Goal: Task Accomplishment & Management: Complete application form

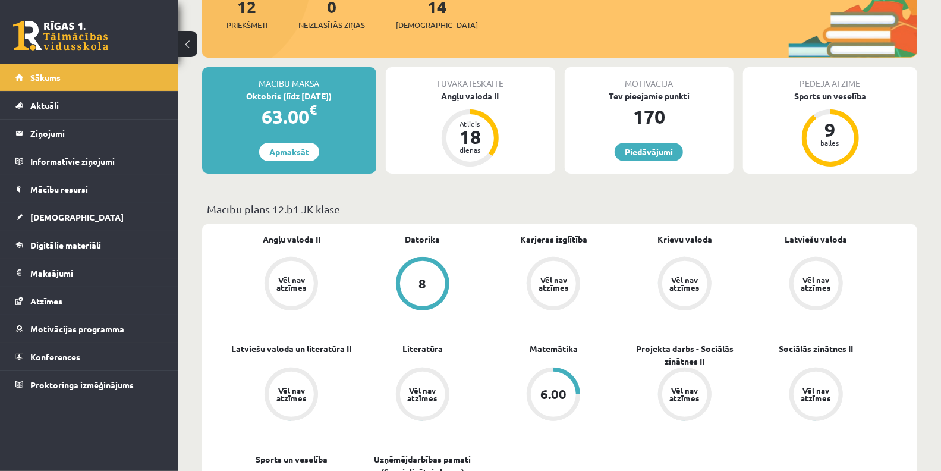
scroll to position [160, 0]
click at [639, 152] on link "Piedāvājumi" at bounding box center [649, 152] width 68 height 18
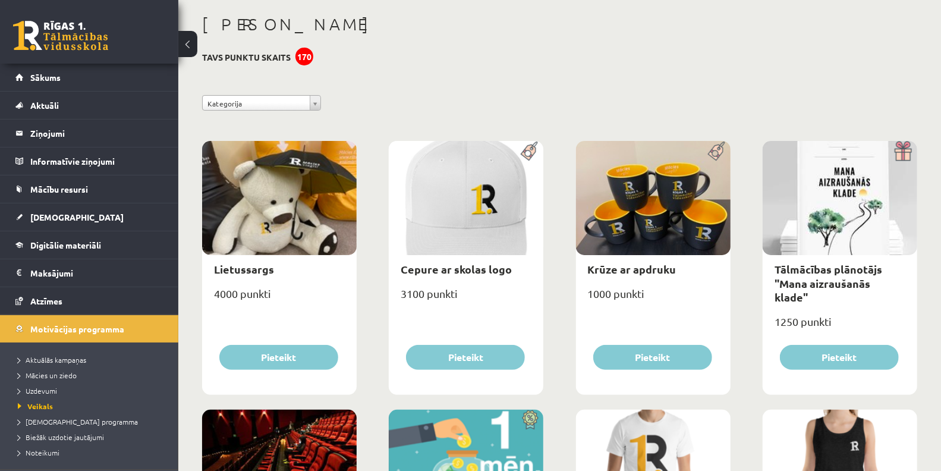
scroll to position [37, 0]
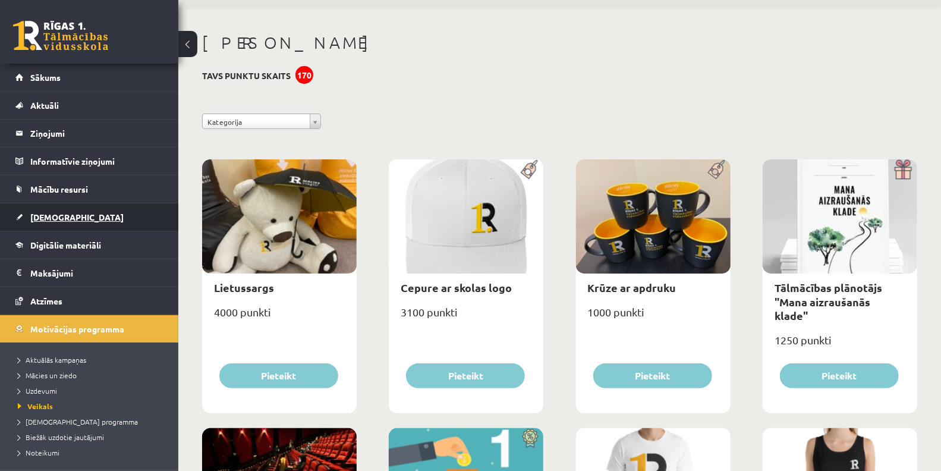
click at [71, 205] on link "[DEMOGRAPHIC_DATA]" at bounding box center [89, 216] width 148 height 27
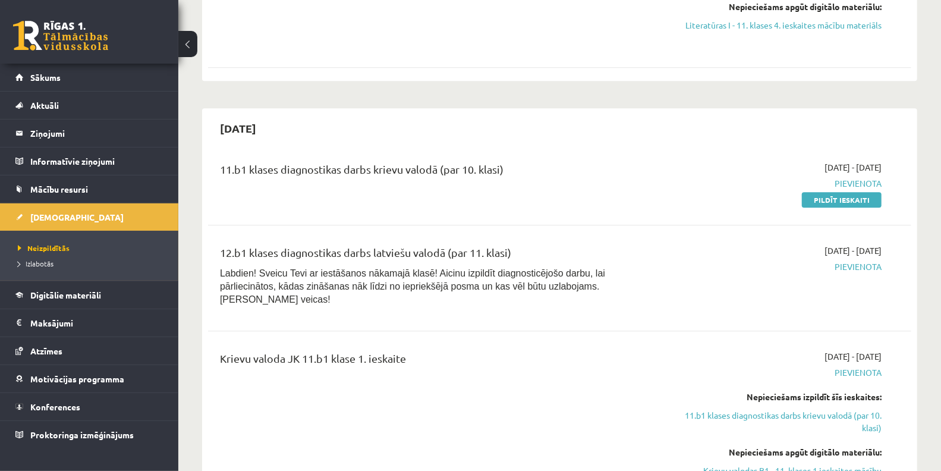
scroll to position [2086, 0]
click at [828, 193] on link "Pildīt ieskaiti" at bounding box center [842, 200] width 80 height 15
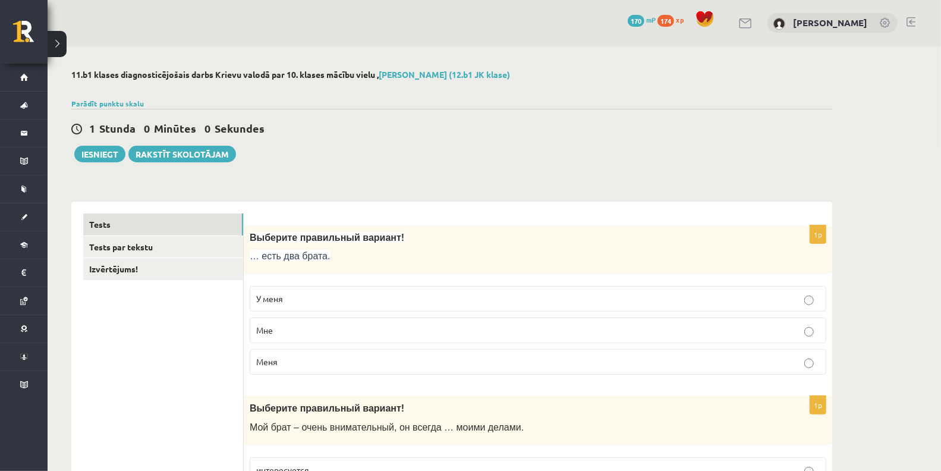
click at [416, 303] on p "У меня" at bounding box center [538, 299] width 564 height 12
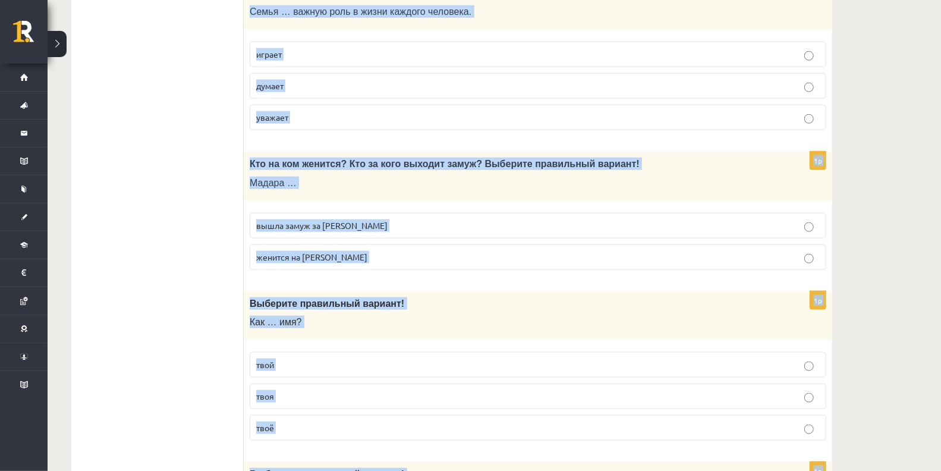
scroll to position [3784, 0]
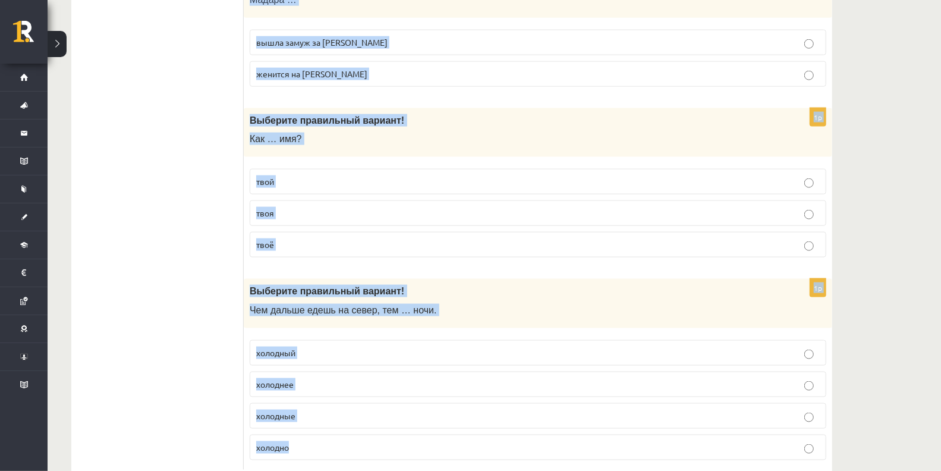
drag, startPoint x: 251, startPoint y: 186, endPoint x: 761, endPoint y: 489, distance: 592.8
copy form "Выберите правильный вариант! Мой брат – очень внимательный, он всегда … моими д…"
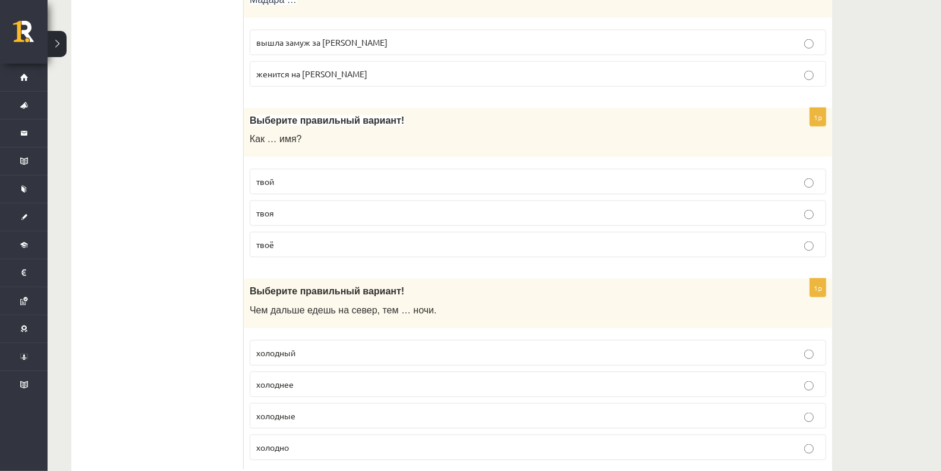
click at [317, 378] on p "холоднее" at bounding box center [538, 384] width 564 height 12
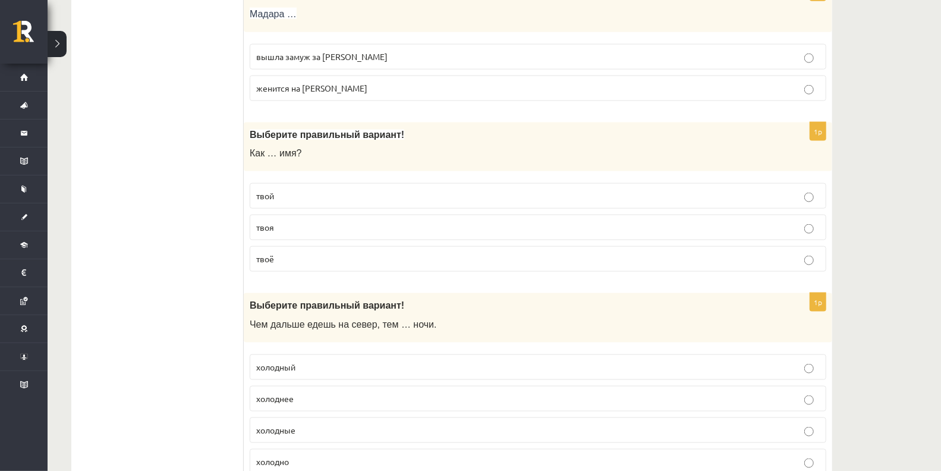
scroll to position [3769, 0]
click at [277, 190] on p "твой" at bounding box center [538, 196] width 564 height 12
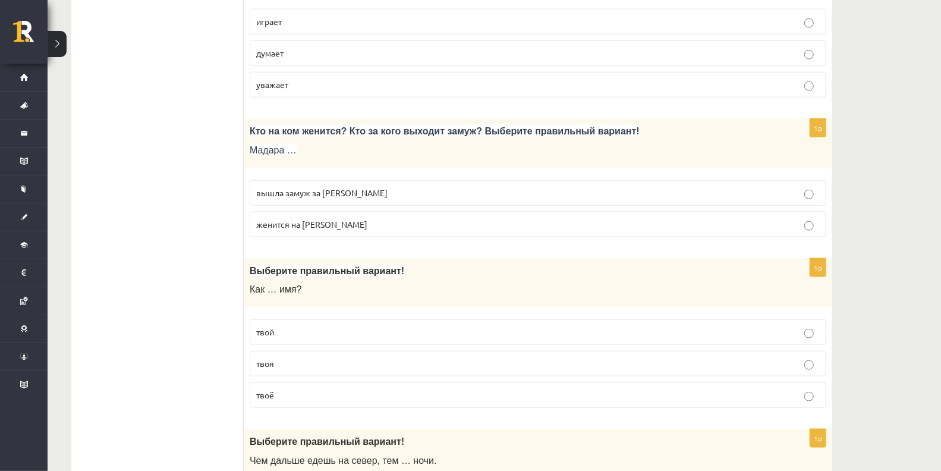
scroll to position [3620, 0]
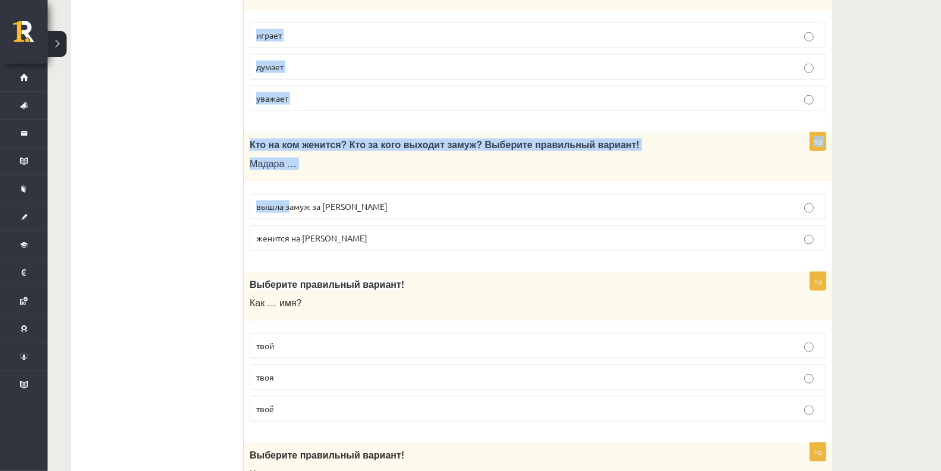
drag, startPoint x: 290, startPoint y: 175, endPoint x: 256, endPoint y: -92, distance: 269.7
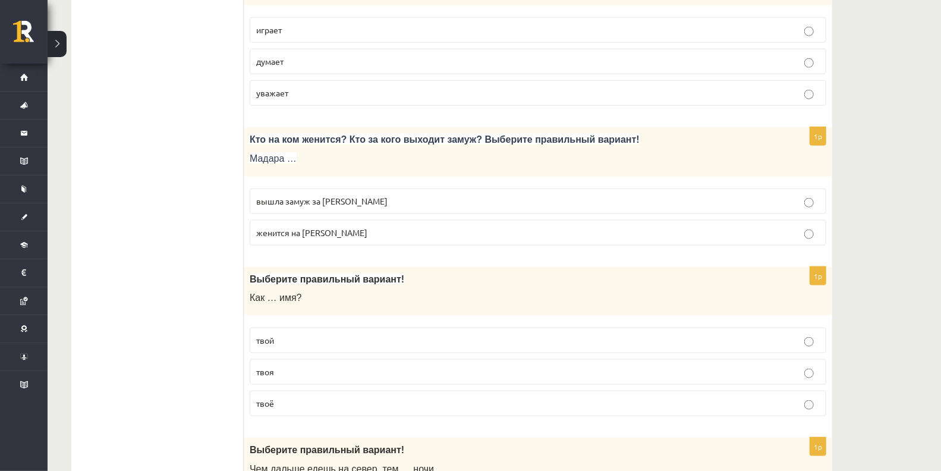
scroll to position [3607, 0]
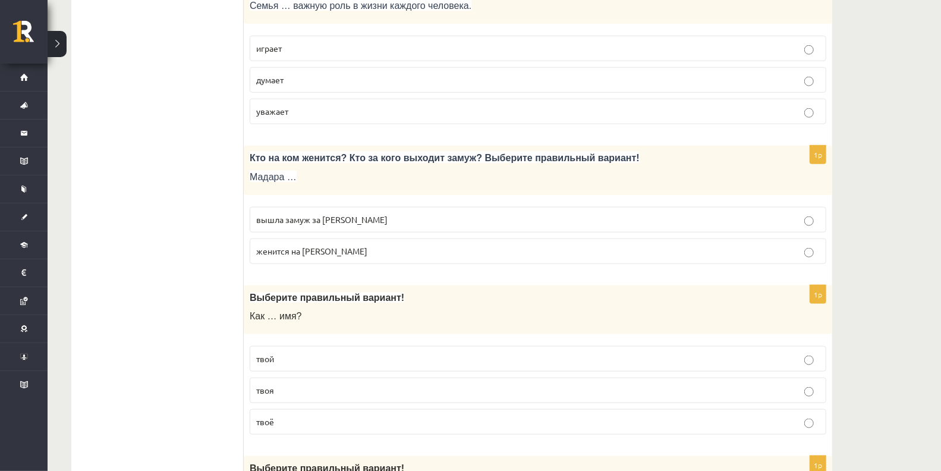
click at [302, 214] on span "вышла замуж за Марка" at bounding box center [321, 219] width 131 height 11
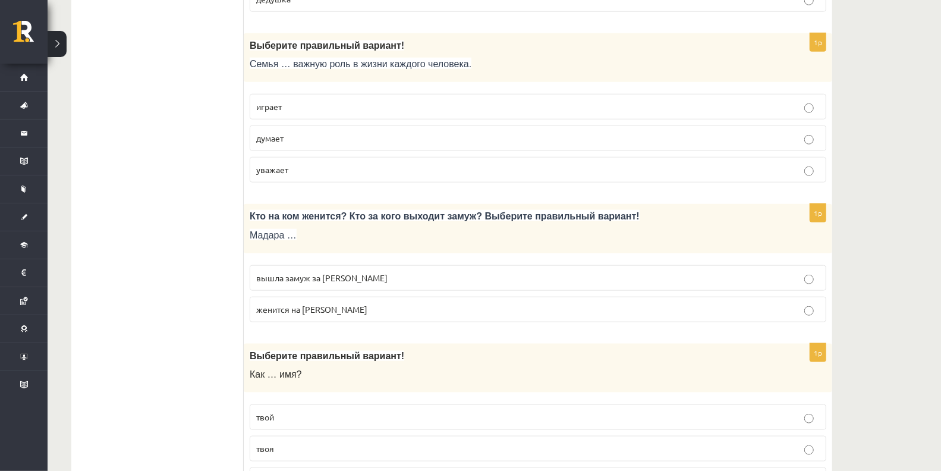
scroll to position [3548, 0]
drag, startPoint x: 274, startPoint y: 79, endPoint x: 222, endPoint y: 81, distance: 51.2
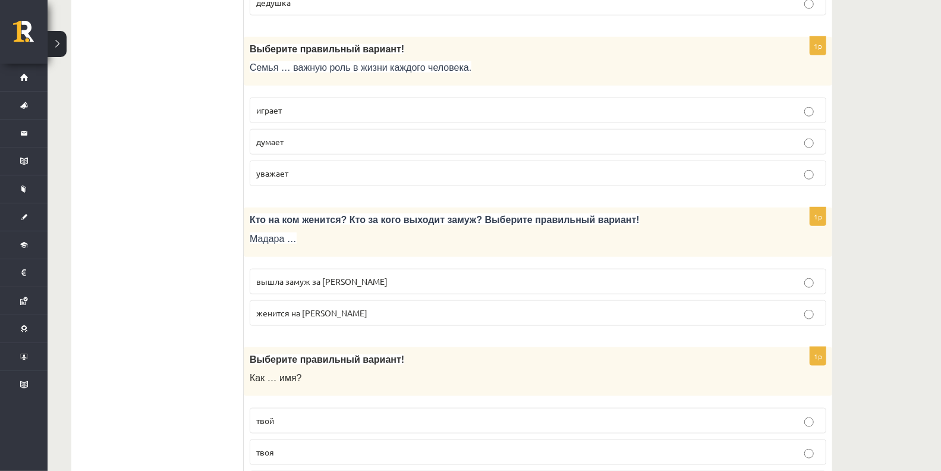
scroll to position [3537, 0]
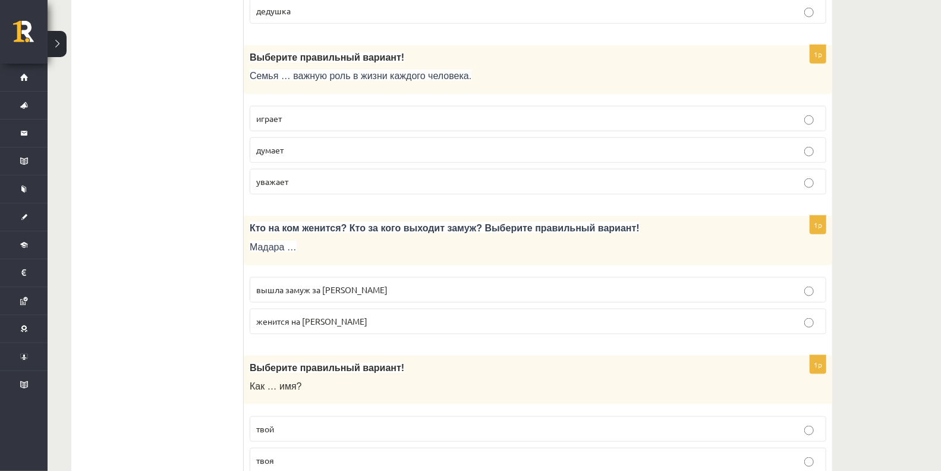
click at [316, 104] on fieldset "играет думает уважает" at bounding box center [538, 149] width 577 height 98
click at [326, 100] on fieldset "играет думает уважает" at bounding box center [538, 149] width 577 height 98
click at [325, 106] on label "играет" at bounding box center [538, 119] width 577 height 26
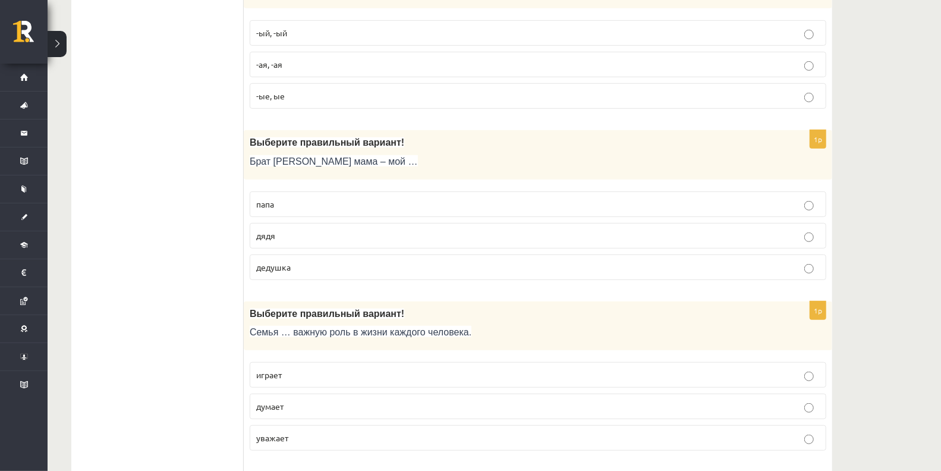
scroll to position [3279, 0]
click at [283, 59] on p "-ая, -ая" at bounding box center [538, 65] width 564 height 12
drag, startPoint x: 284, startPoint y: 244, endPoint x: 160, endPoint y: 190, distance: 135.0
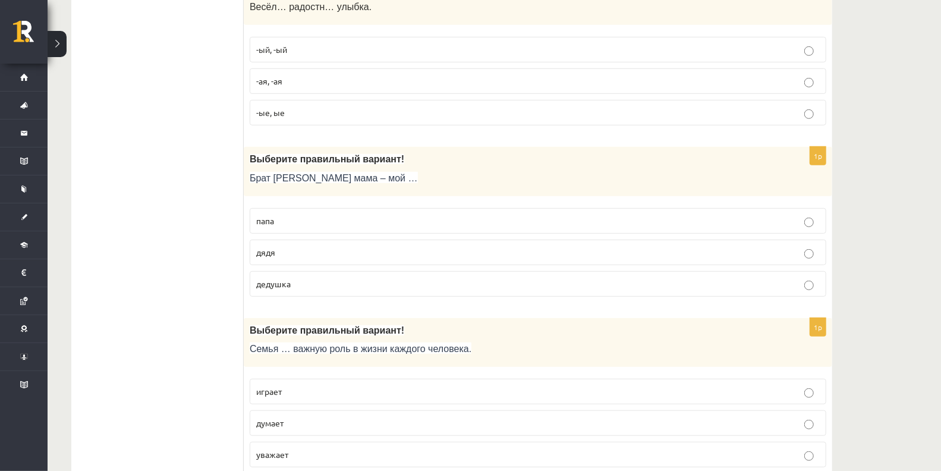
scroll to position [3263, 0]
click at [376, 278] on p "дедушка" at bounding box center [538, 284] width 564 height 12
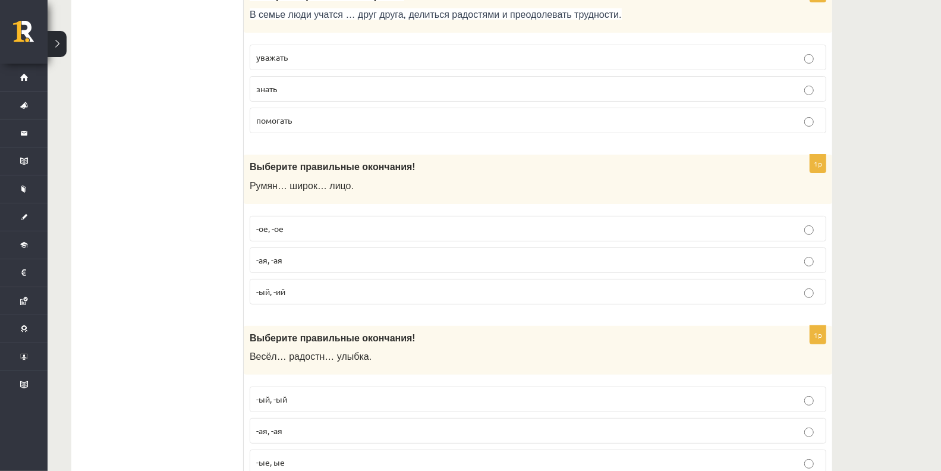
scroll to position [2912, 0]
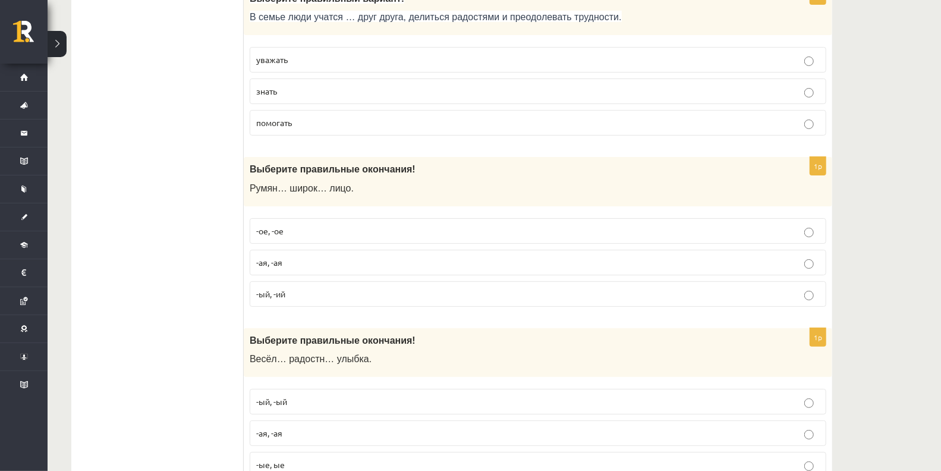
click at [263, 288] on p "-ый, -ий" at bounding box center [538, 294] width 564 height 12
click at [289, 218] on label "-ое, -ое" at bounding box center [538, 231] width 577 height 26
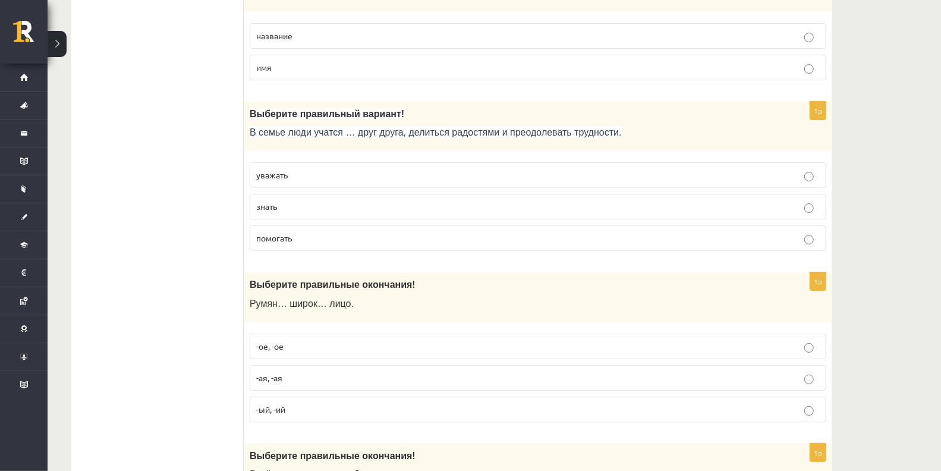
scroll to position [2796, 0]
click at [285, 170] on p "уважать" at bounding box center [538, 176] width 564 height 12
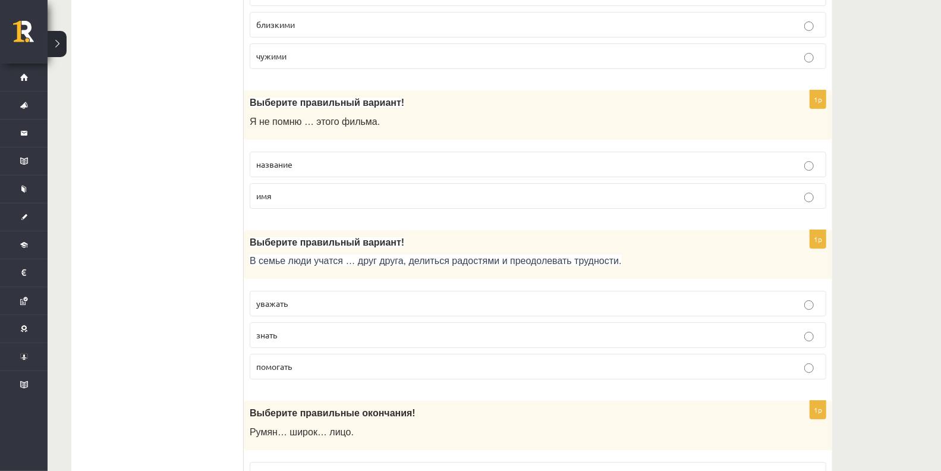
scroll to position [2667, 0]
click at [272, 159] on span "название" at bounding box center [274, 164] width 36 height 11
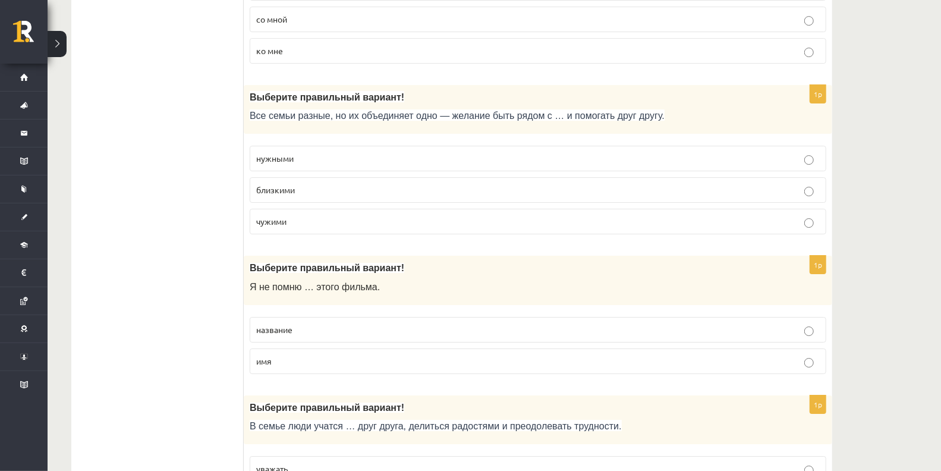
scroll to position [2498, 0]
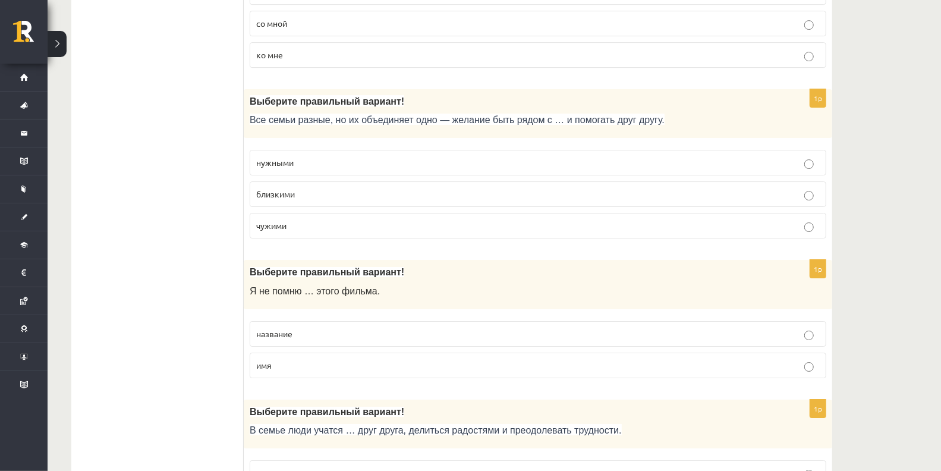
click at [300, 182] on label "близкими" at bounding box center [538, 194] width 577 height 26
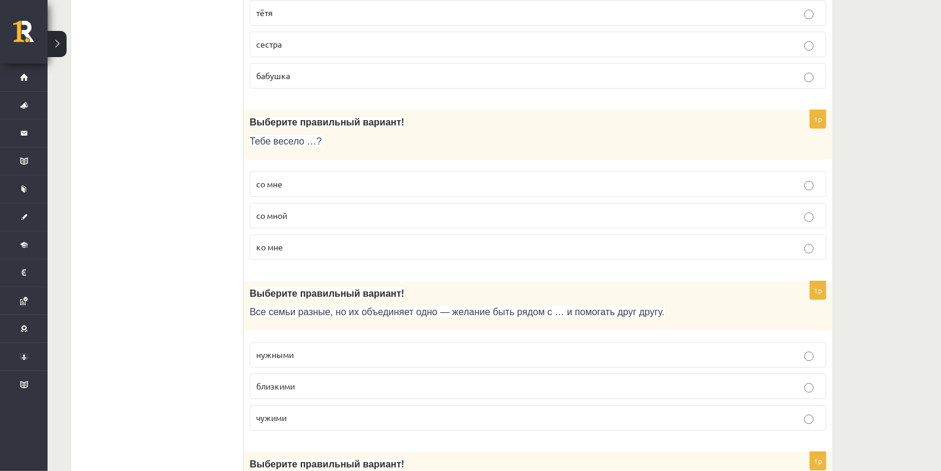
scroll to position [2302, 0]
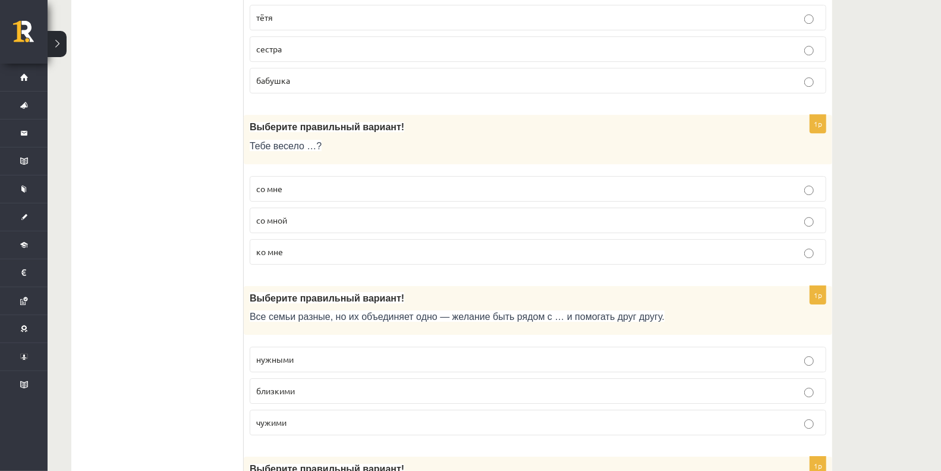
click at [309, 208] on label "со мной" at bounding box center [538, 221] width 577 height 26
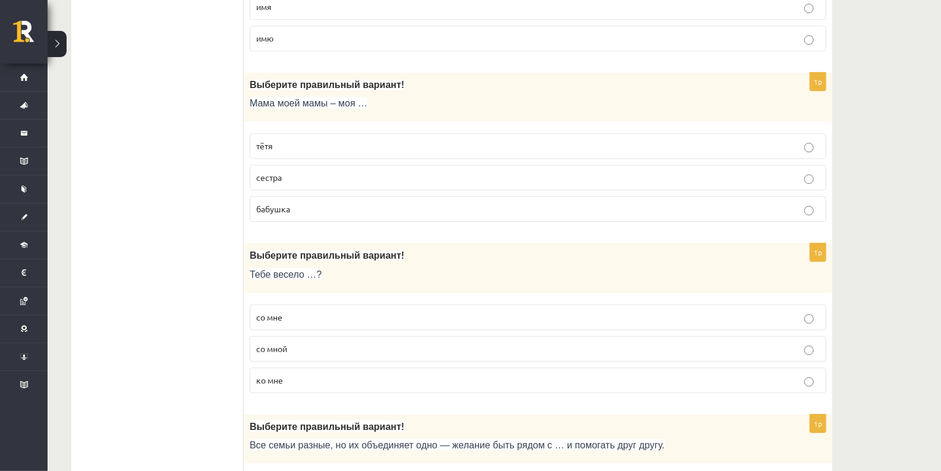
scroll to position [2145, 0]
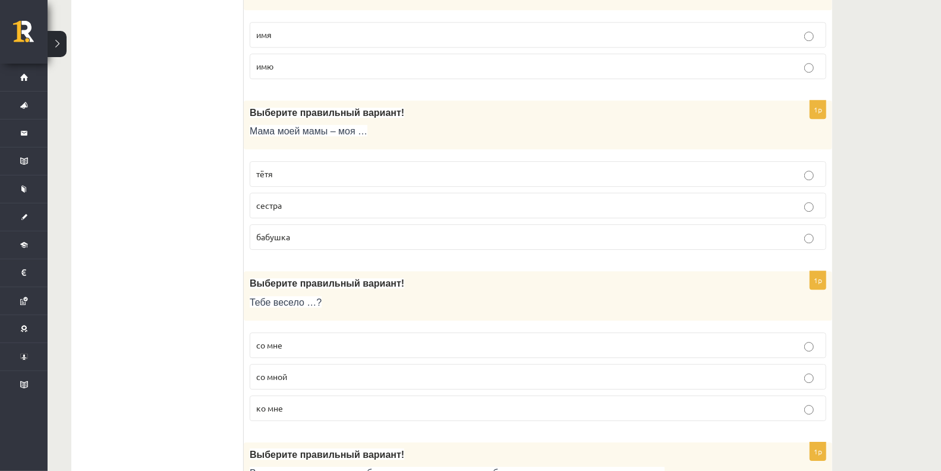
click at [294, 231] on p "бабушка" at bounding box center [538, 237] width 564 height 12
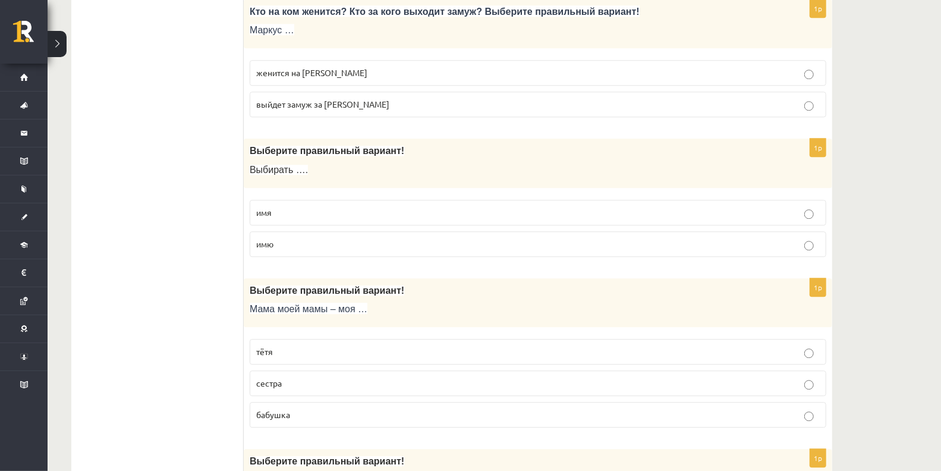
scroll to position [1967, 0]
click at [274, 205] on label "имя" at bounding box center [538, 213] width 577 height 26
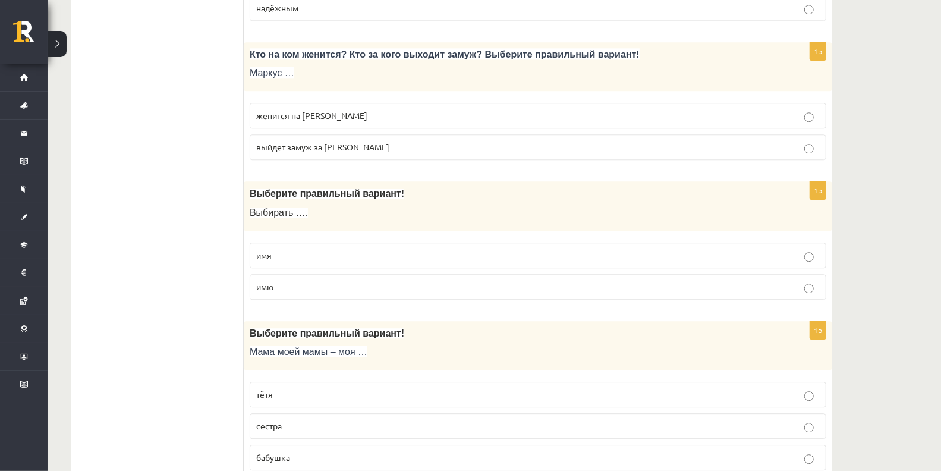
scroll to position [1919, 0]
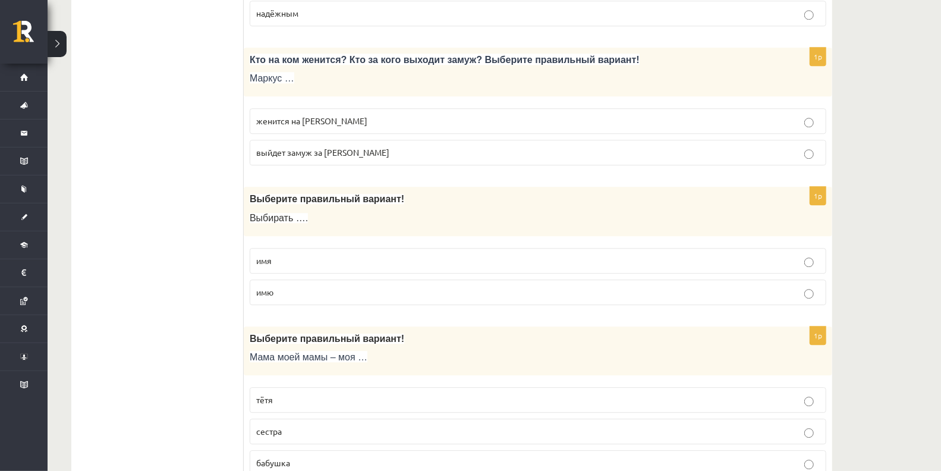
click at [297, 115] on span "женится на Агнии" at bounding box center [311, 120] width 111 height 11
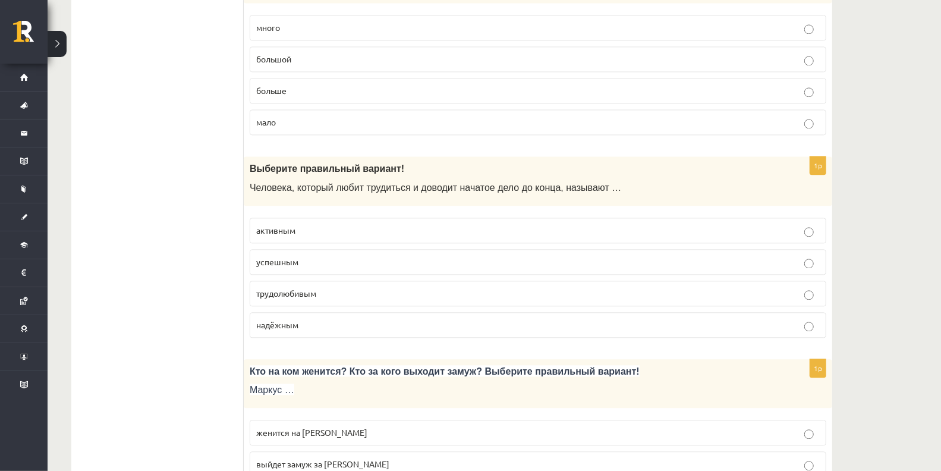
scroll to position [1606, 0]
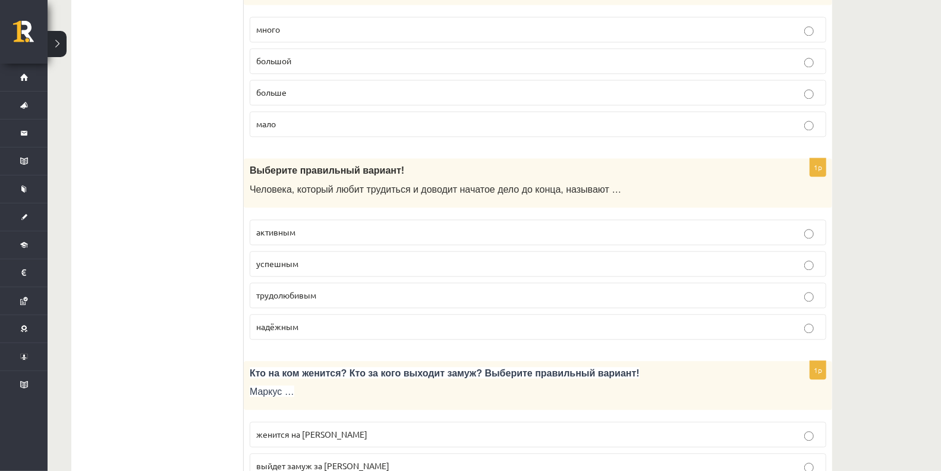
click at [288, 283] on label "трудолюбивым" at bounding box center [538, 296] width 577 height 26
click at [278, 87] on span "больше" at bounding box center [271, 92] width 30 height 11
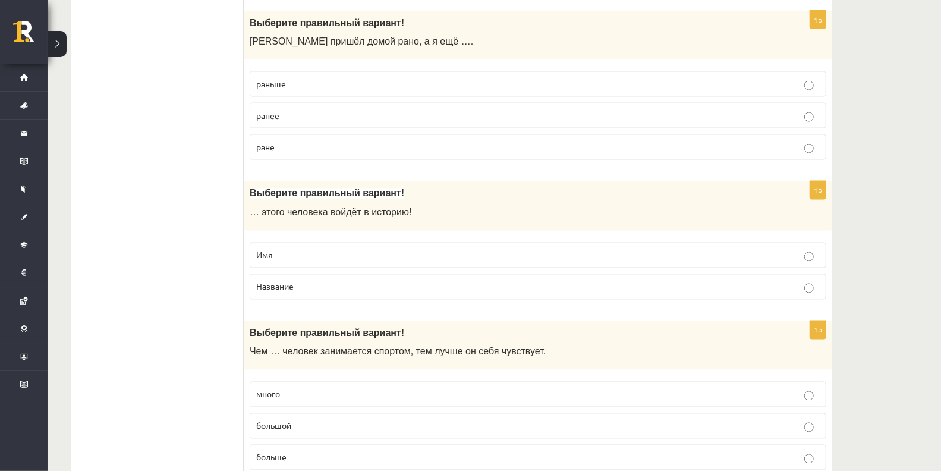
scroll to position [1240, 0]
click at [307, 250] on p "Имя" at bounding box center [538, 256] width 564 height 12
click at [290, 72] on label "раньше" at bounding box center [538, 85] width 577 height 26
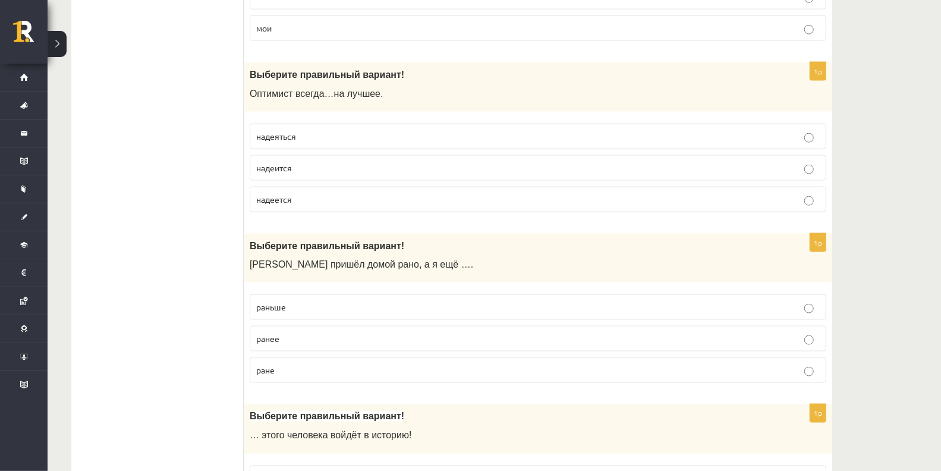
scroll to position [1017, 0]
click at [274, 131] on span "надеяться" at bounding box center [276, 136] width 40 height 11
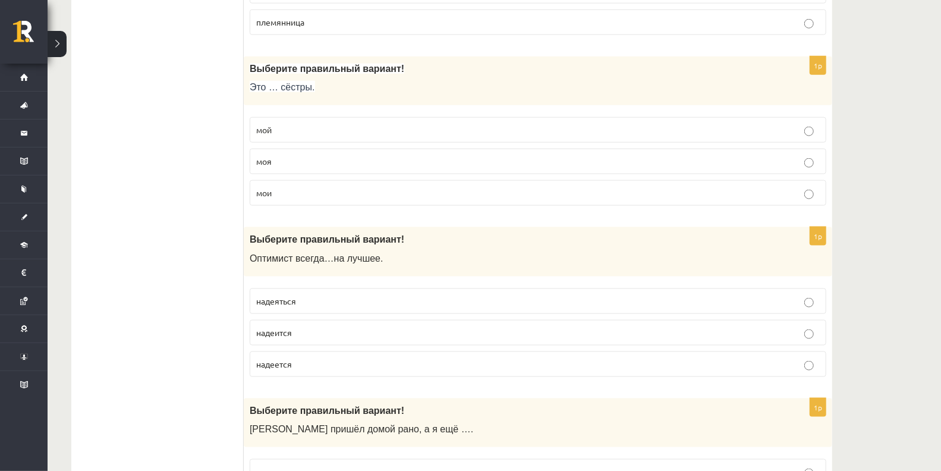
scroll to position [852, 0]
click at [354, 369] on fieldset "надеяться надеится надеется" at bounding box center [538, 332] width 577 height 98
click at [313, 367] on label "надеется" at bounding box center [538, 365] width 577 height 26
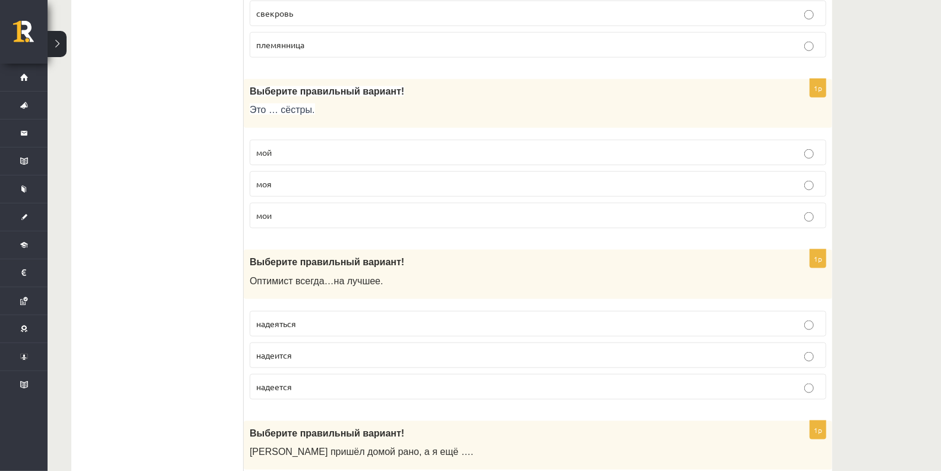
scroll to position [830, 0]
click at [300, 178] on p "моя" at bounding box center [538, 184] width 564 height 12
click at [296, 216] on label "мои" at bounding box center [538, 216] width 577 height 26
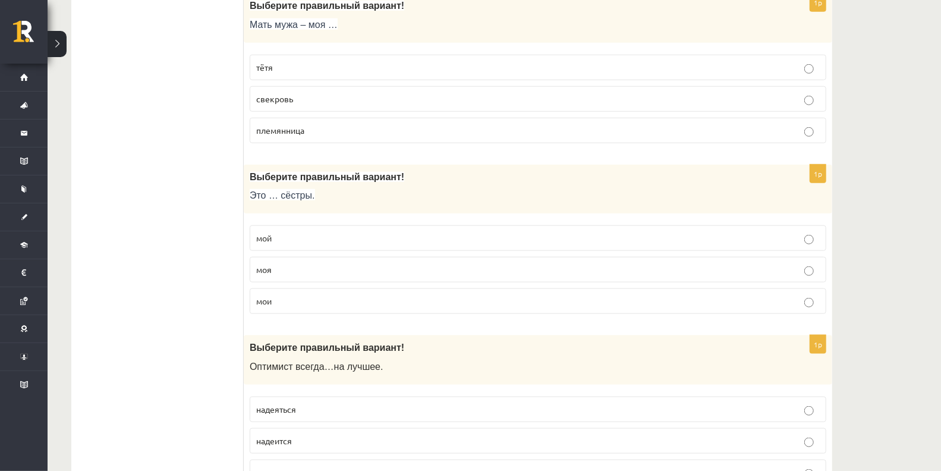
scroll to position [739, 0]
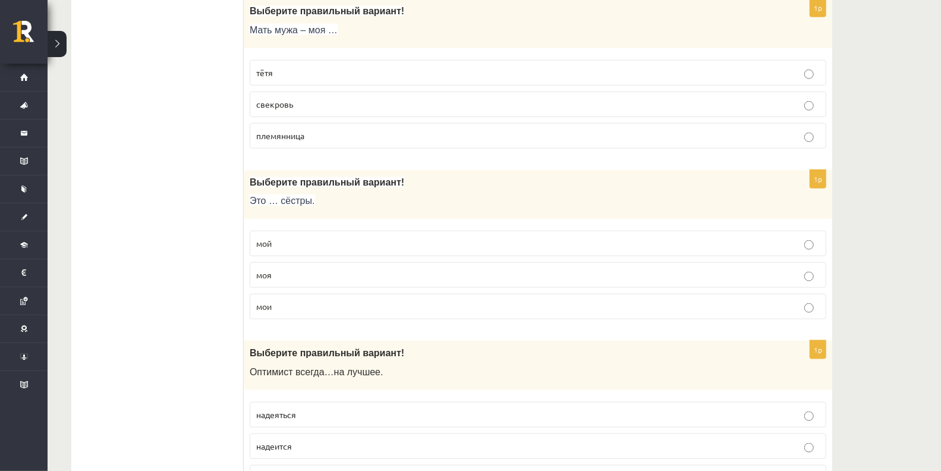
click at [277, 104] on p "свекровь" at bounding box center [538, 104] width 564 height 12
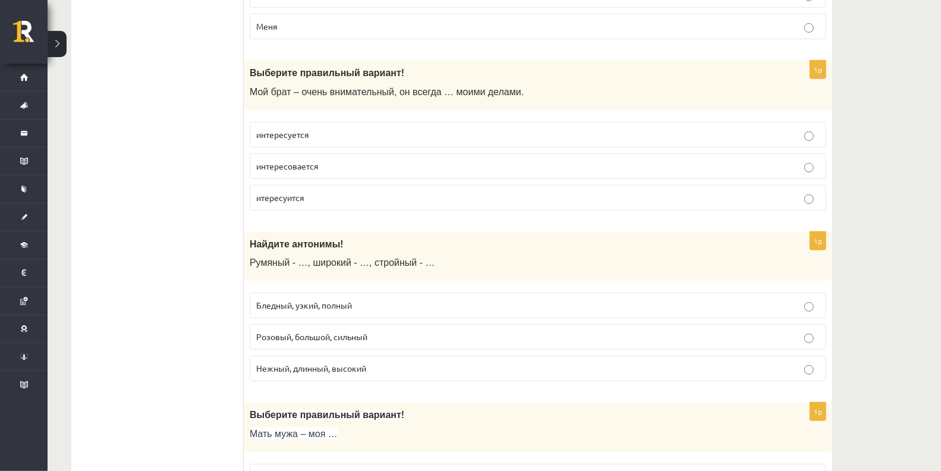
scroll to position [335, 0]
click at [361, 123] on label "интересуется" at bounding box center [538, 136] width 577 height 26
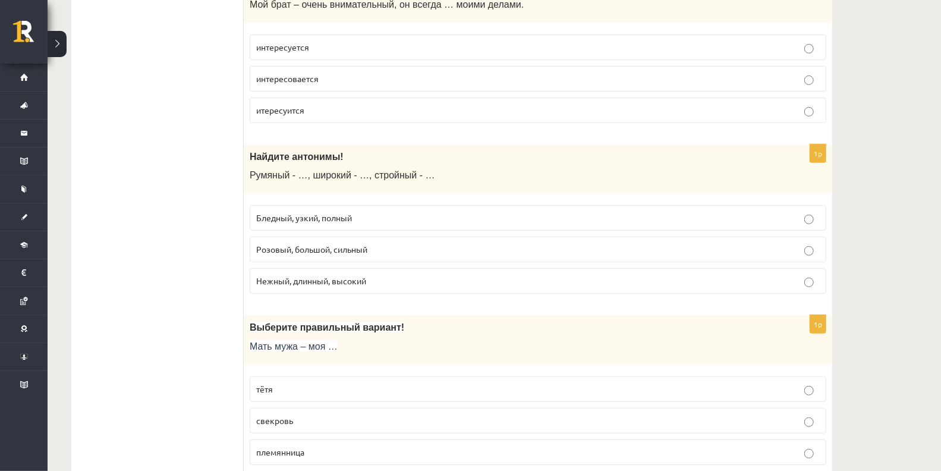
scroll to position [424, 0]
click at [401, 214] on p "Бледный, узкий, полный" at bounding box center [538, 217] width 564 height 12
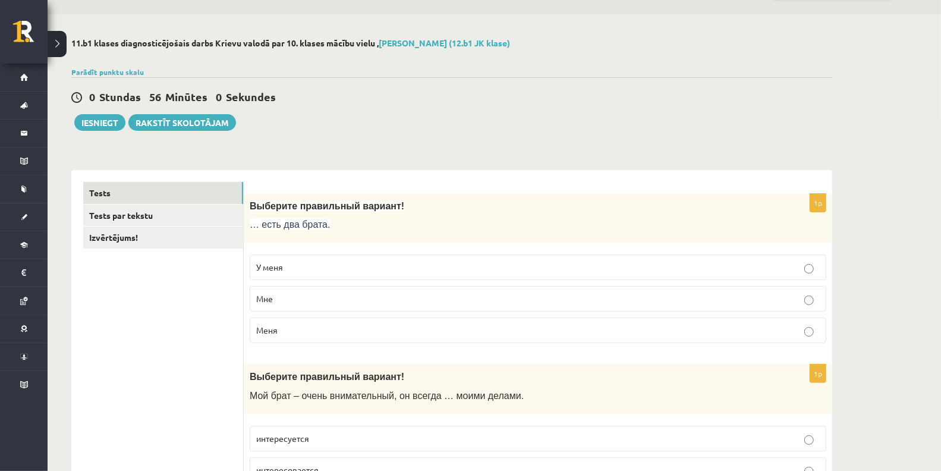
scroll to position [30, 0]
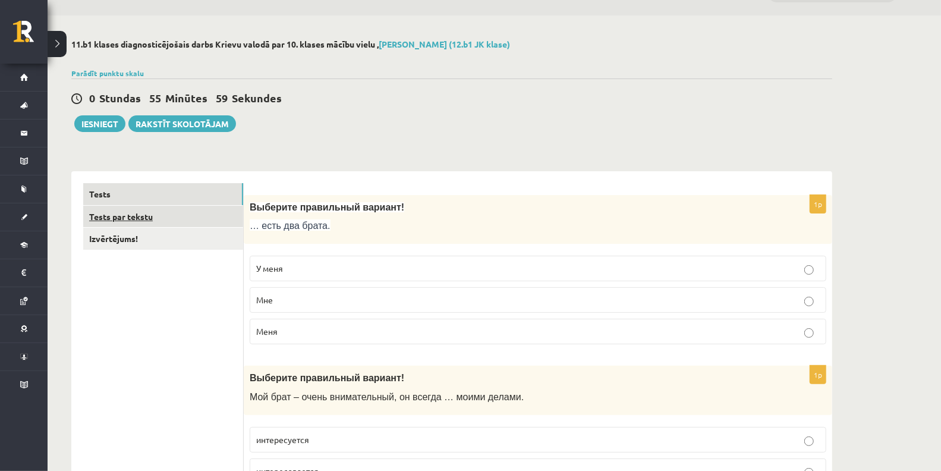
click at [139, 217] on link "Tests par tekstu" at bounding box center [163, 217] width 160 height 22
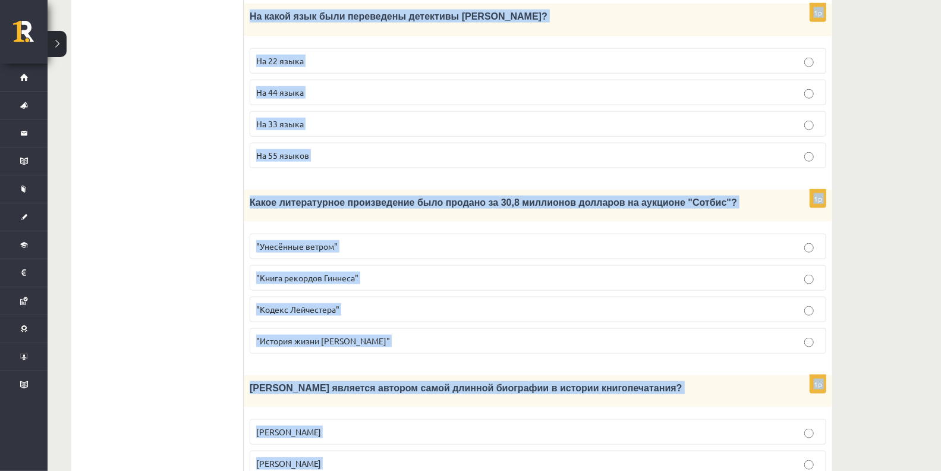
scroll to position [1104, 0]
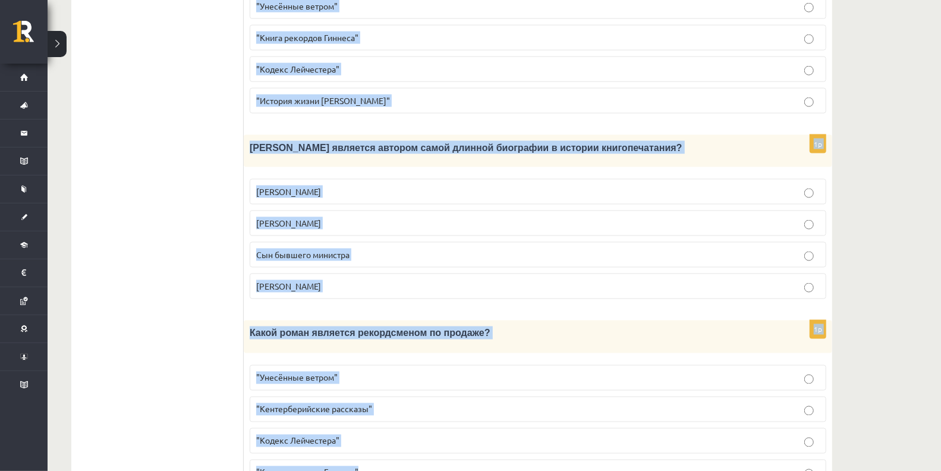
drag, startPoint x: 256, startPoint y: 92, endPoint x: 658, endPoint y: 503, distance: 574.5
copy form "Прочитайте текст «Интересные факты о книгах», выберите правильный вариант! Инте…"
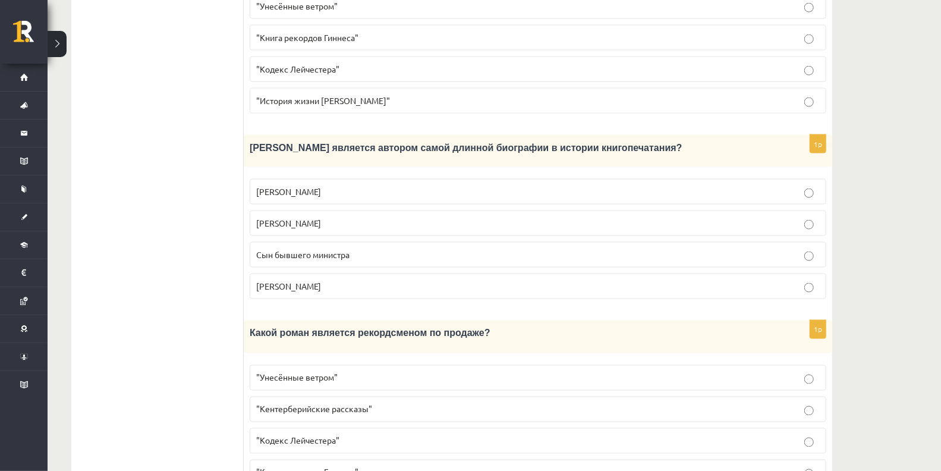
click at [303, 372] on p ""Унесённые ветром"" at bounding box center [538, 378] width 564 height 12
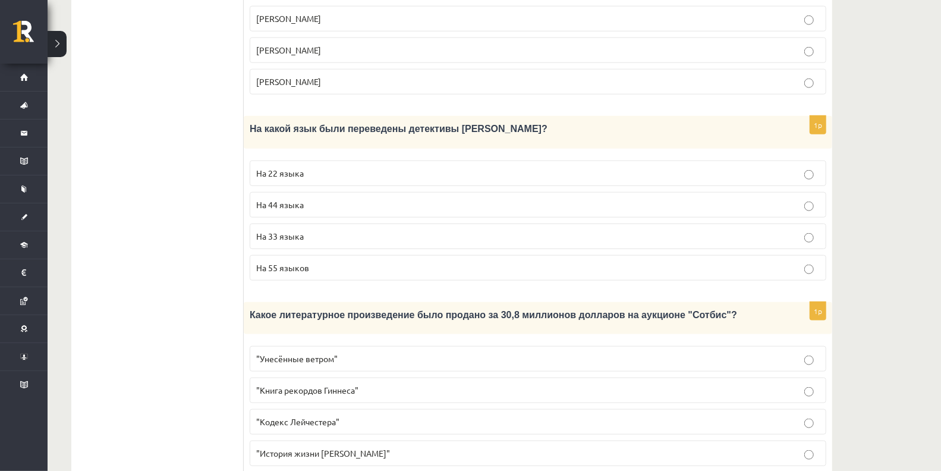
scroll to position [747, 0]
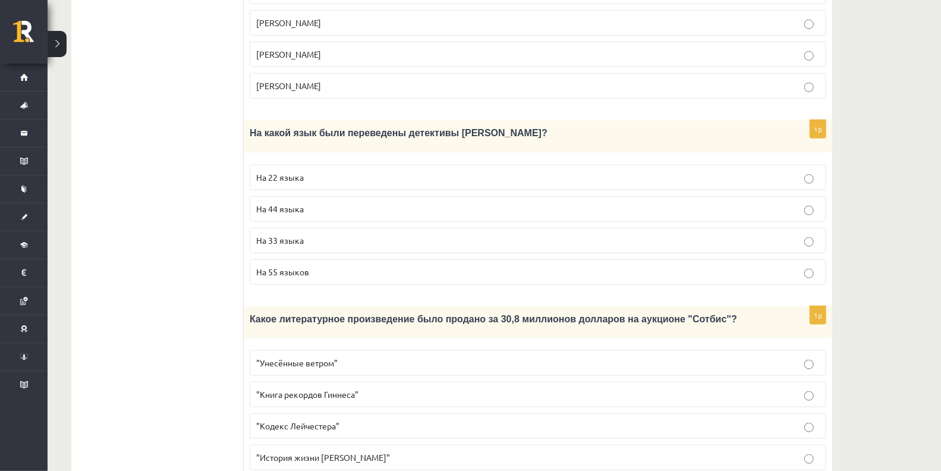
click at [293, 203] on span "На 44 языка" at bounding box center [280, 208] width 48 height 11
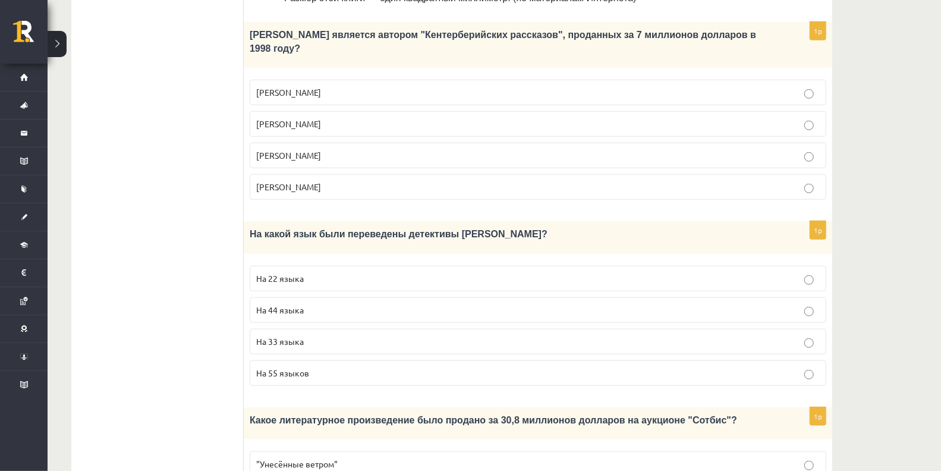
scroll to position [622, 0]
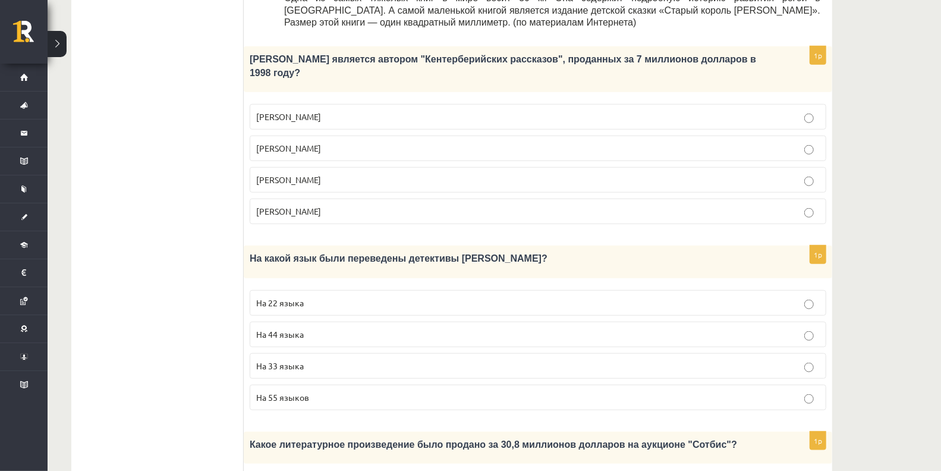
click at [290, 174] on p "Джефри Чосер" at bounding box center [538, 180] width 564 height 12
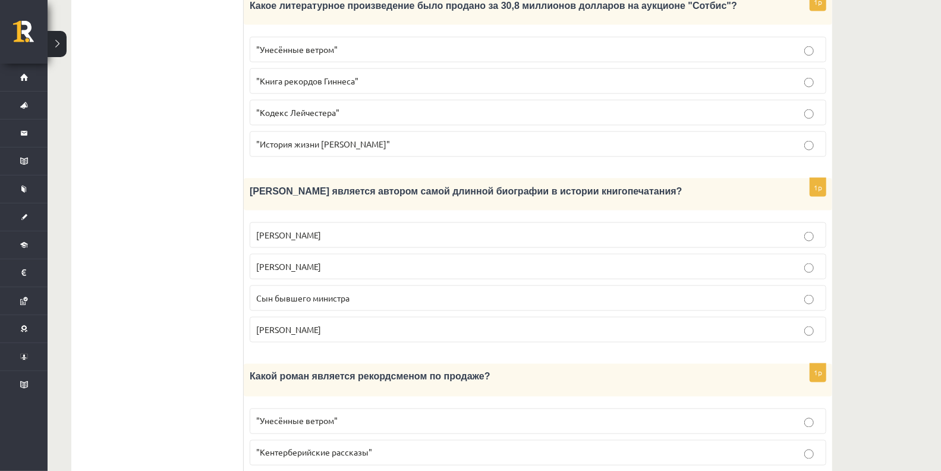
scroll to position [1066, 0]
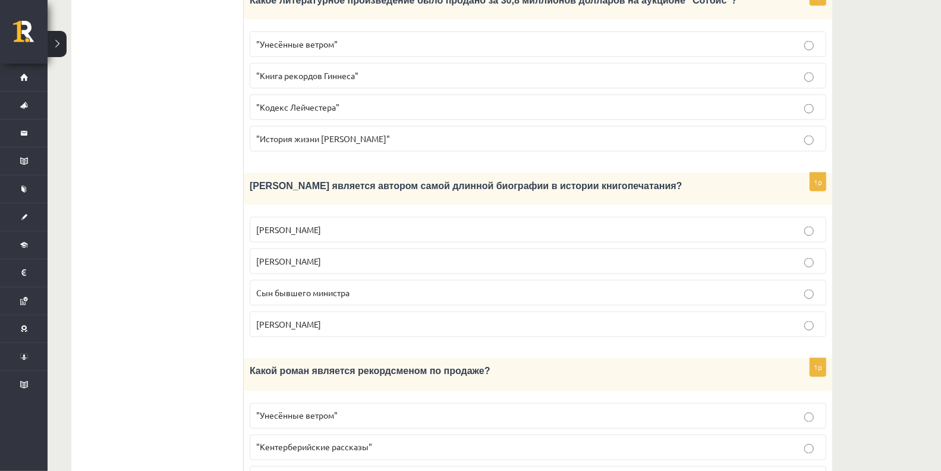
click at [375, 280] on label "Сын бывшего министра" at bounding box center [538, 293] width 577 height 26
click at [371, 101] on p ""Кодекс Лейчестера"" at bounding box center [538, 107] width 564 height 12
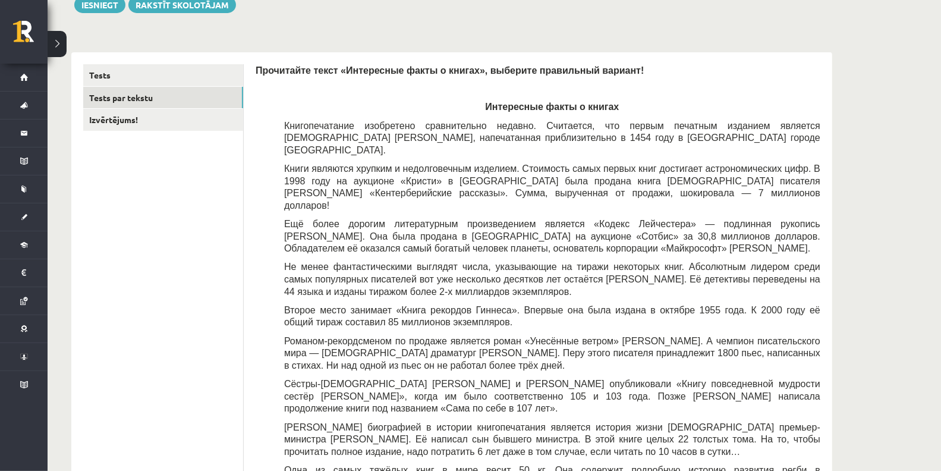
scroll to position [0, 0]
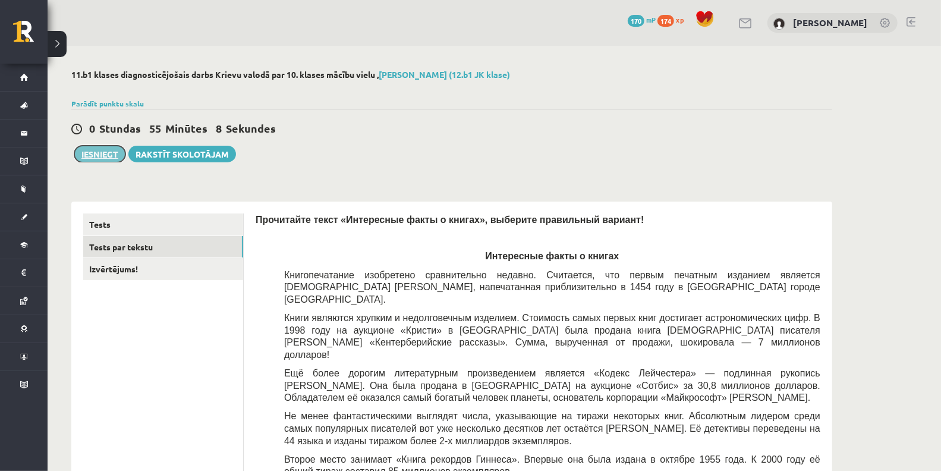
click at [101, 150] on button "Iesniegt" at bounding box center [99, 154] width 51 height 17
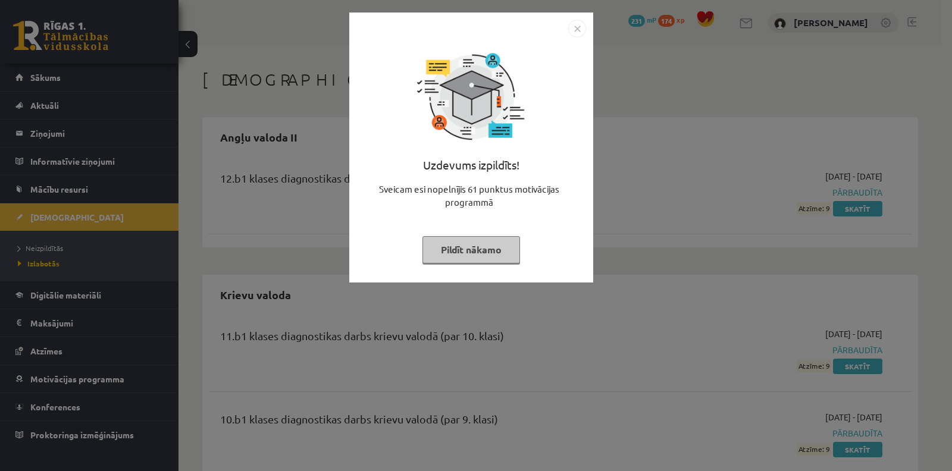
click at [473, 241] on button "Pildīt nākamo" at bounding box center [471, 249] width 98 height 27
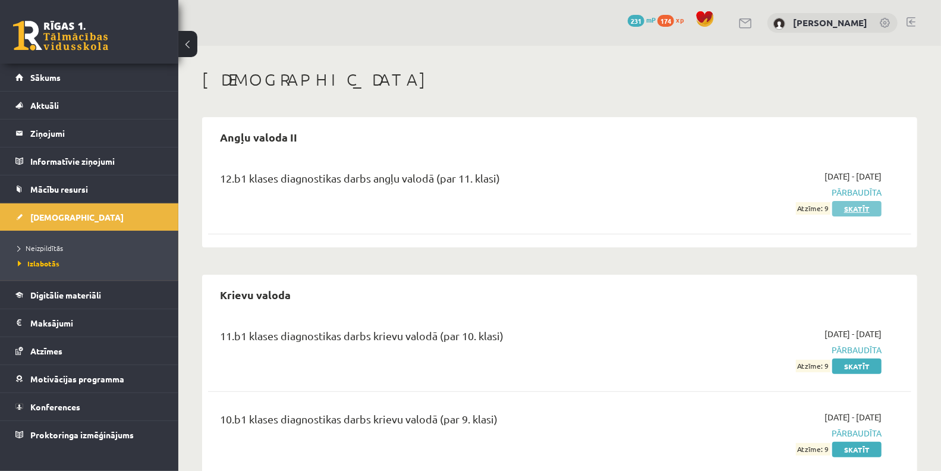
click at [861, 203] on link "Skatīt" at bounding box center [857, 208] width 49 height 15
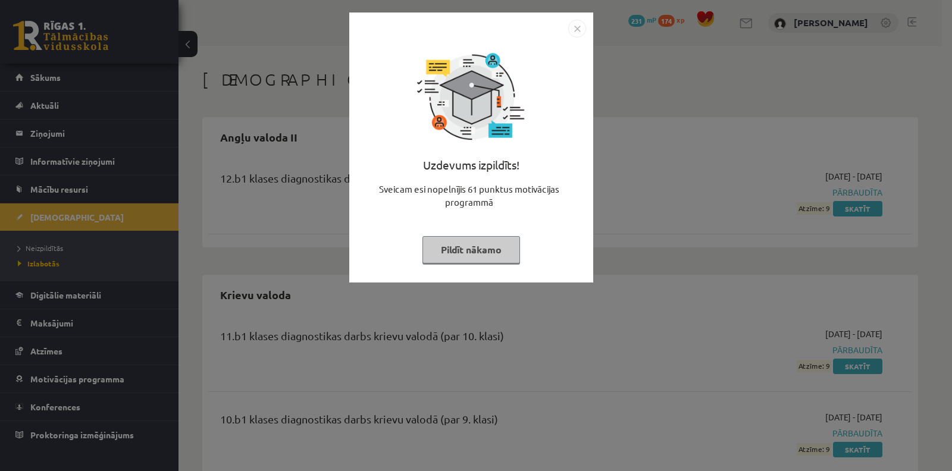
click at [481, 243] on button "Pildīt nākamo" at bounding box center [471, 249] width 98 height 27
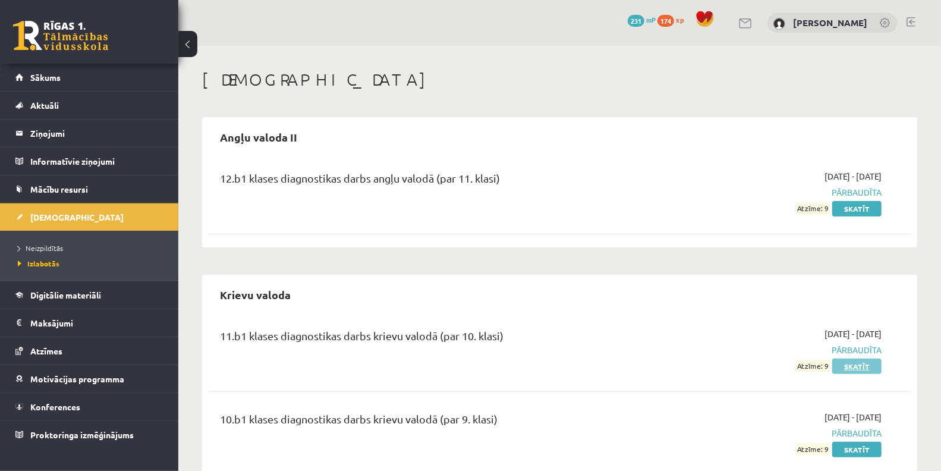
click at [846, 371] on link "Skatīt" at bounding box center [857, 366] width 49 height 15
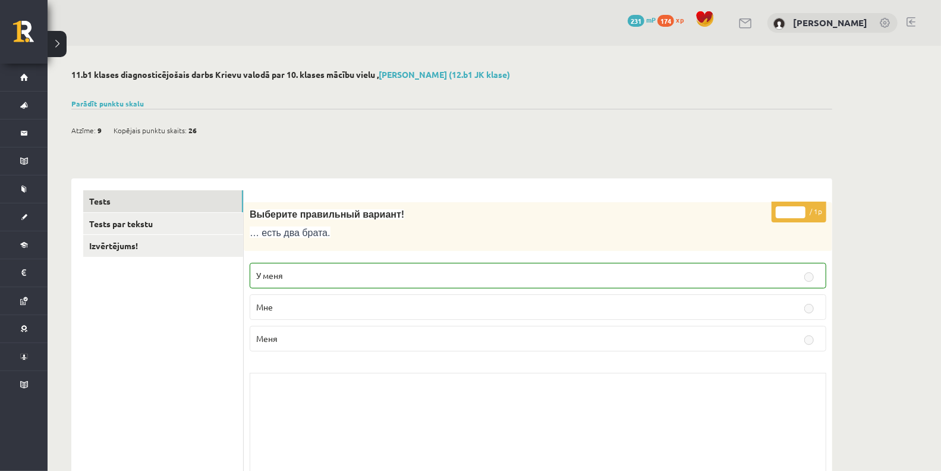
click at [112, 105] on link "Parādīt punktu skalu" at bounding box center [107, 104] width 73 height 10
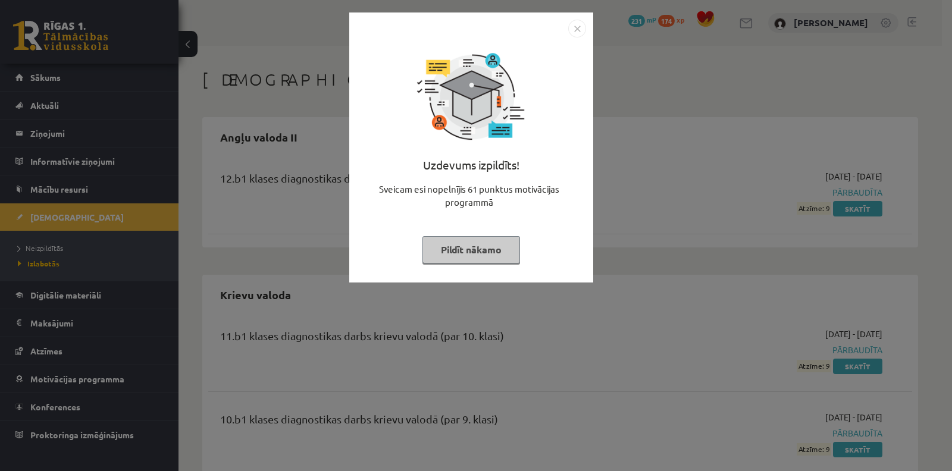
click at [465, 239] on button "Pildīt nākamo" at bounding box center [471, 249] width 98 height 27
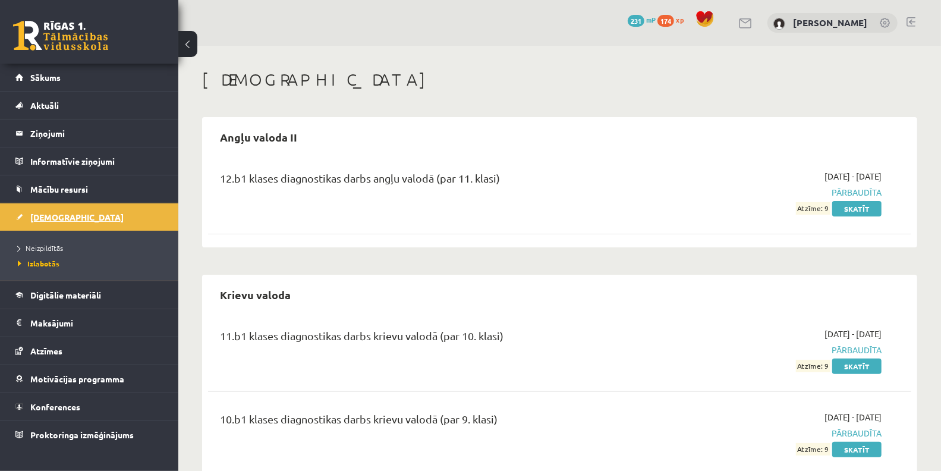
click at [97, 204] on link "[DEMOGRAPHIC_DATA]" at bounding box center [89, 216] width 148 height 27
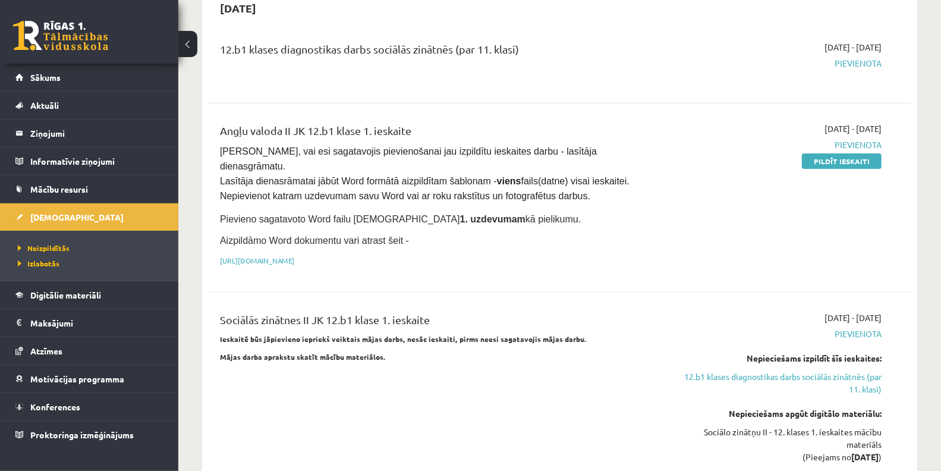
scroll to position [128, 0]
